Goal: Task Accomplishment & Management: Manage account settings

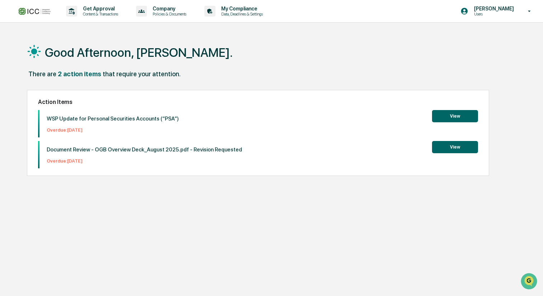
click at [36, 13] on img at bounding box center [34, 11] width 34 height 10
click at [484, 10] on p "[PERSON_NAME]" at bounding box center [493, 9] width 49 height 6
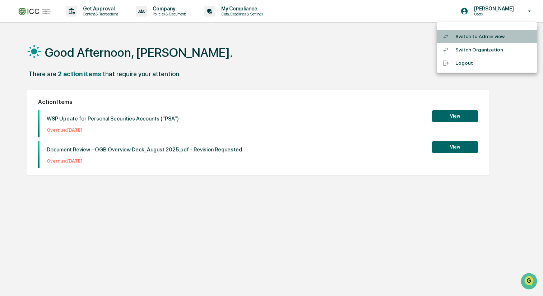
click at [472, 39] on li "Switch to Admin view..." at bounding box center [487, 36] width 101 height 13
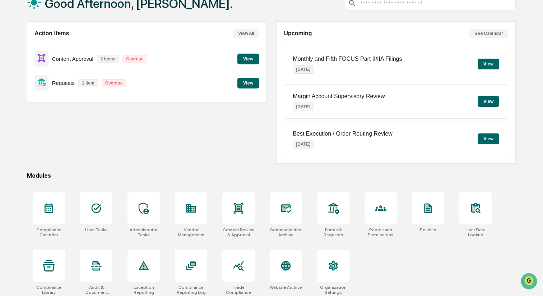
scroll to position [54, 0]
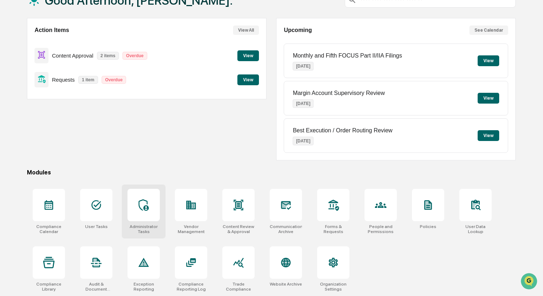
click at [144, 204] on icon at bounding box center [143, 204] width 11 height 11
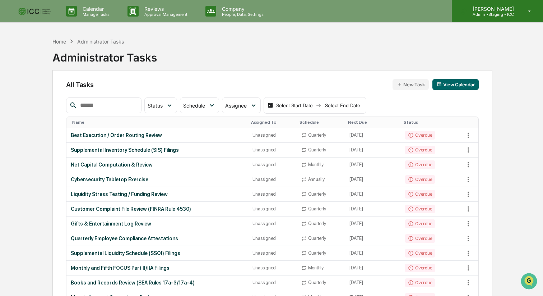
click at [510, 12] on p "Admin • Staging - ICC" at bounding box center [492, 14] width 51 height 5
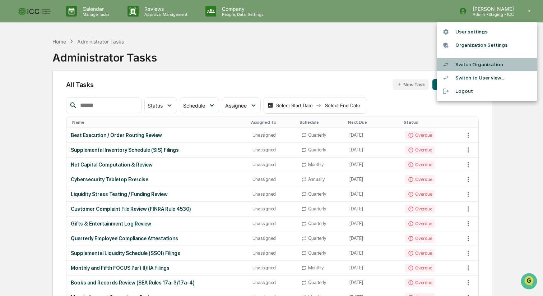
click at [496, 64] on li "Switch Organization" at bounding box center [487, 64] width 101 height 13
